Goal: Task Accomplishment & Management: Manage account settings

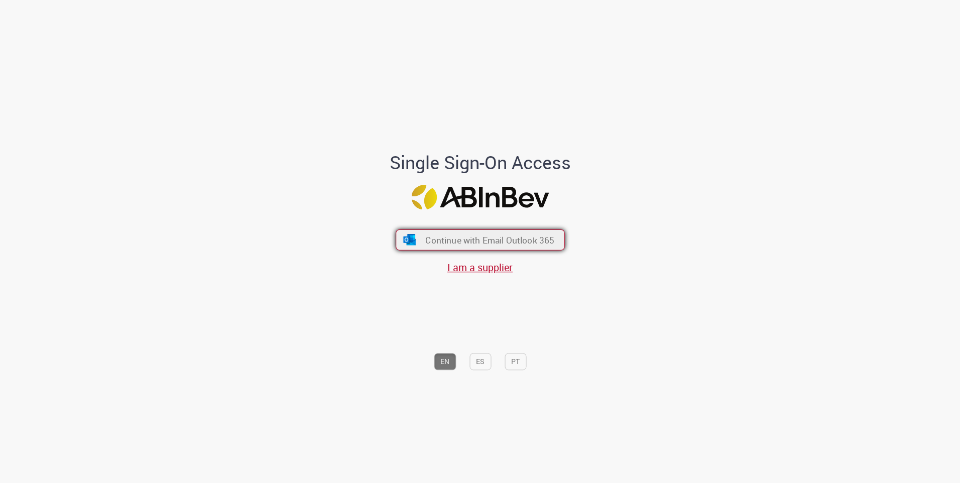
click at [434, 236] on span "Continue with Email Outlook 365" at bounding box center [489, 240] width 129 height 12
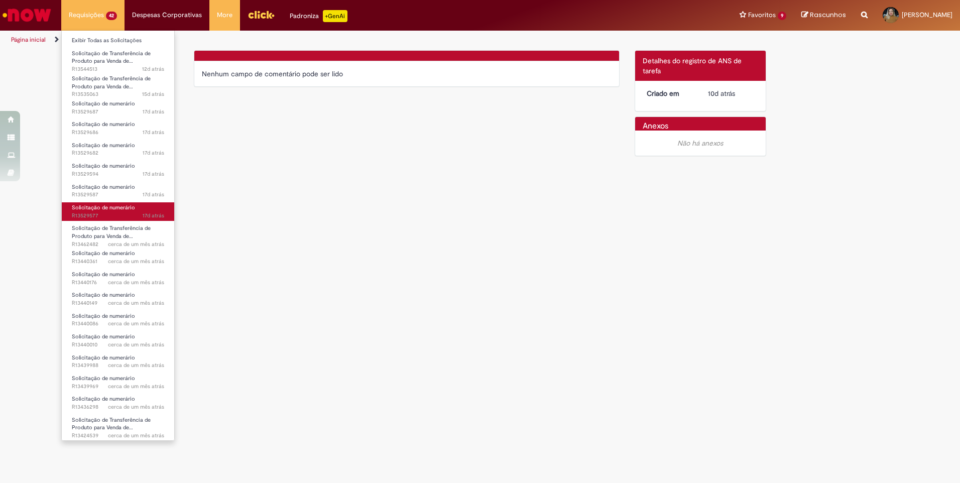
click at [94, 210] on span "Solicitação de numerário" at bounding box center [103, 208] width 63 height 8
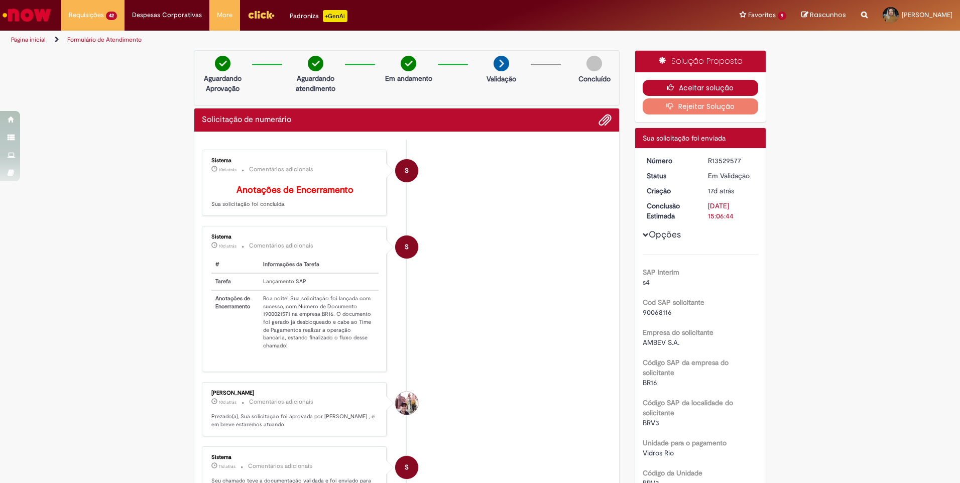
click at [657, 86] on button "Aceitar solução" at bounding box center [701, 88] width 116 height 16
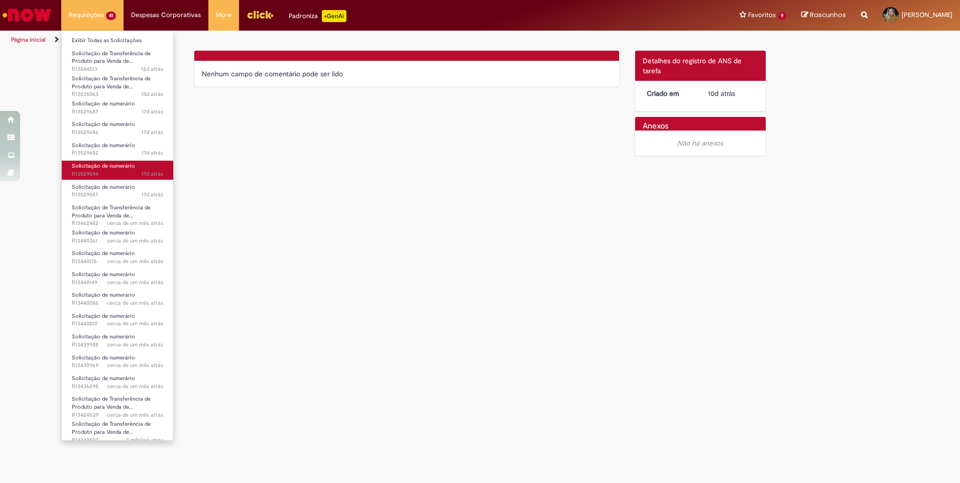
click at [121, 174] on span "17d atrás 17 dias atrás R13529594" at bounding box center [117, 174] width 91 height 8
click at [121, 166] on span "Solicitação de numerário" at bounding box center [103, 166] width 63 height 8
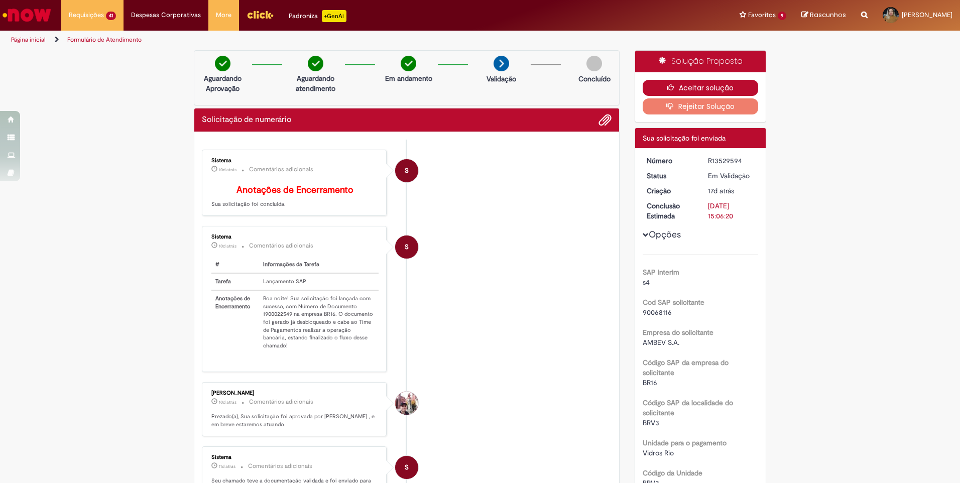
click at [719, 85] on button "Aceitar solução" at bounding box center [701, 88] width 116 height 16
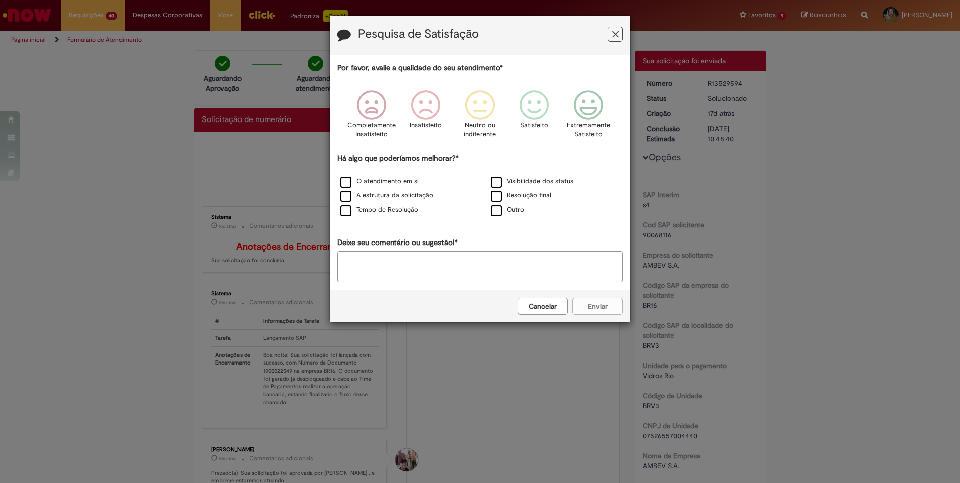
click at [610, 32] on button "Feedback" at bounding box center [614, 34] width 15 height 15
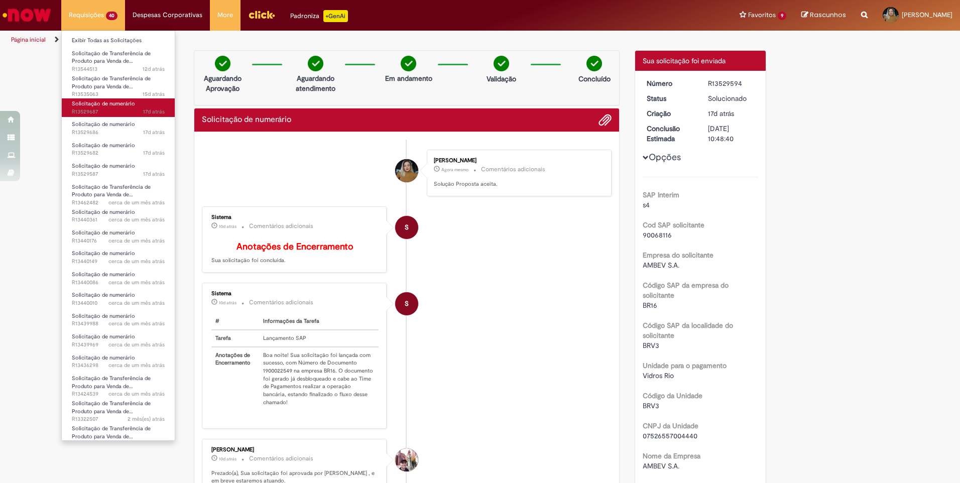
click at [108, 105] on span "Solicitação de numerário" at bounding box center [103, 104] width 63 height 8
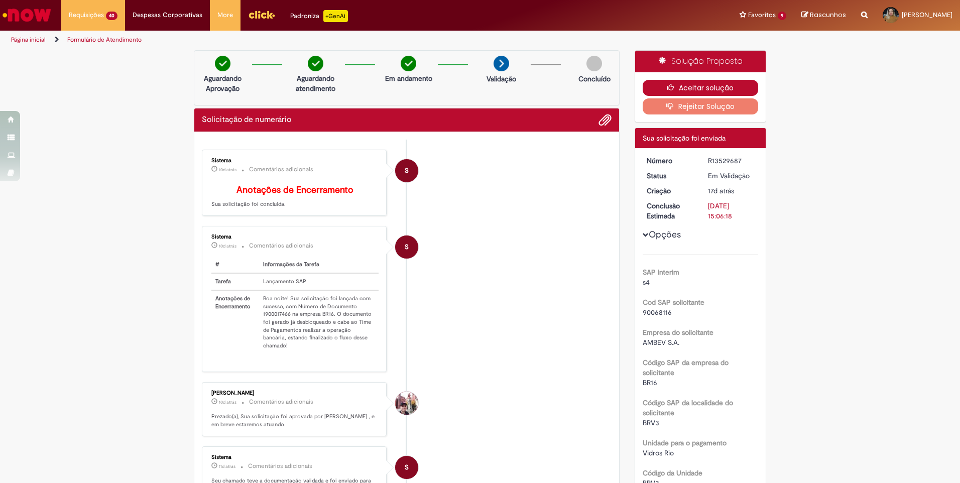
click at [644, 86] on button "Aceitar solução" at bounding box center [701, 88] width 116 height 16
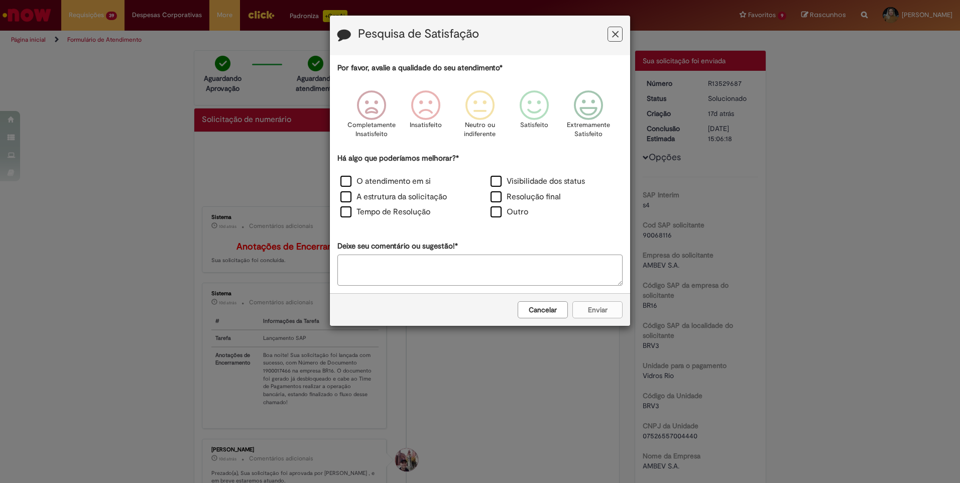
drag, startPoint x: 616, startPoint y: 32, endPoint x: 626, endPoint y: 60, distance: 29.4
click at [615, 33] on icon "Feedback" at bounding box center [615, 34] width 7 height 11
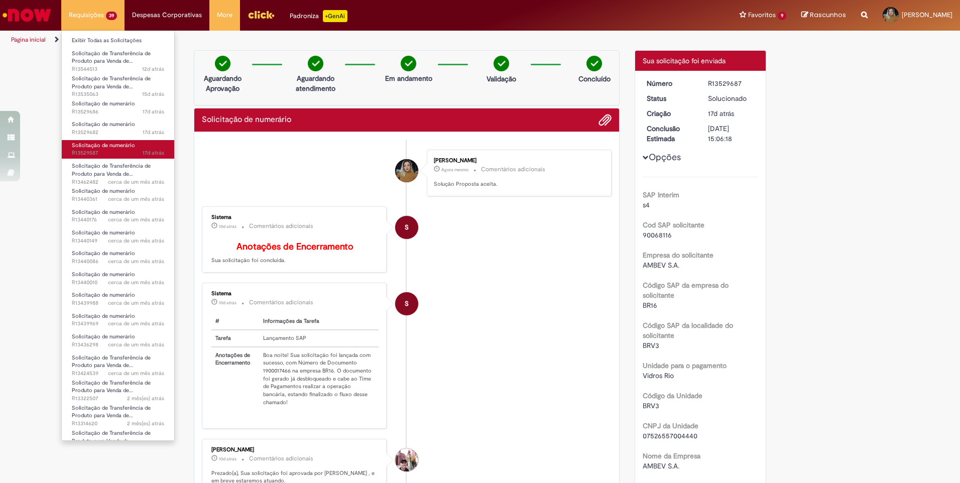
click at [120, 145] on span "Solicitação de numerário" at bounding box center [103, 146] width 63 height 8
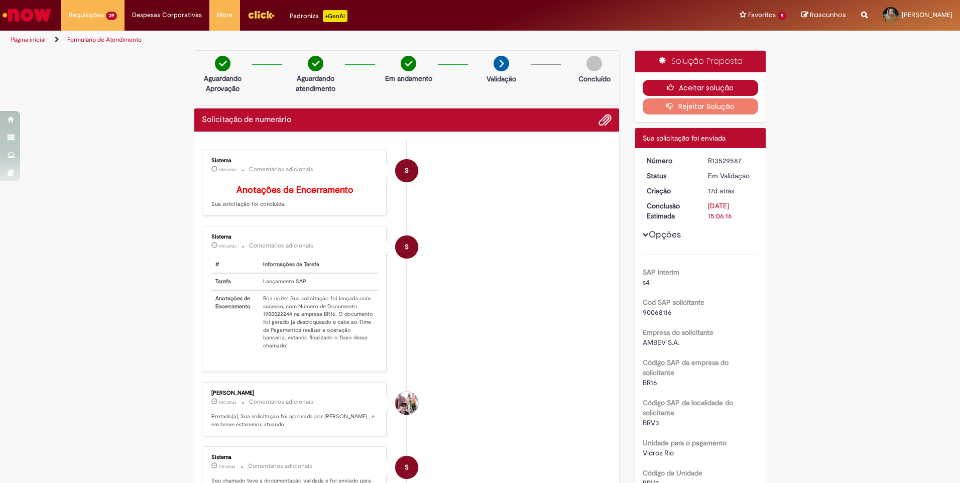
click at [662, 86] on button "Aceitar solução" at bounding box center [701, 88] width 116 height 16
